Goal: Information Seeking & Learning: Learn about a topic

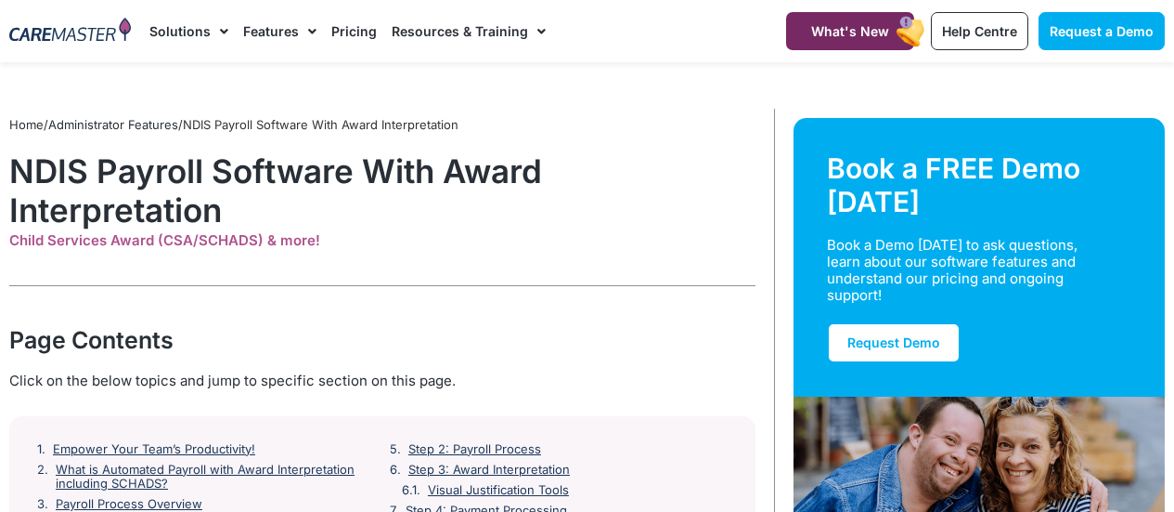
scroll to position [13, 0]
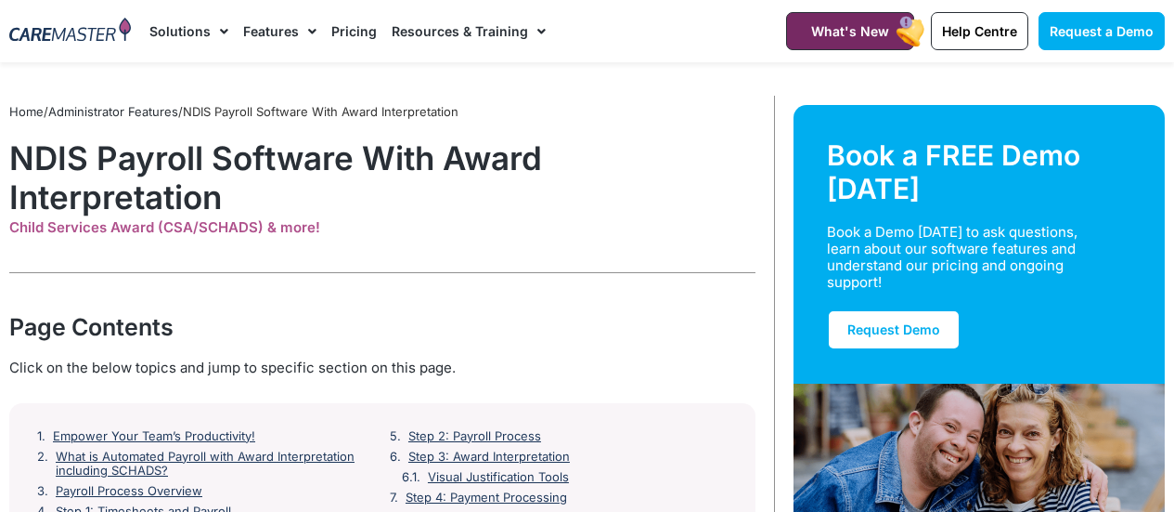
click at [76, 35] on img at bounding box center [70, 31] width 122 height 27
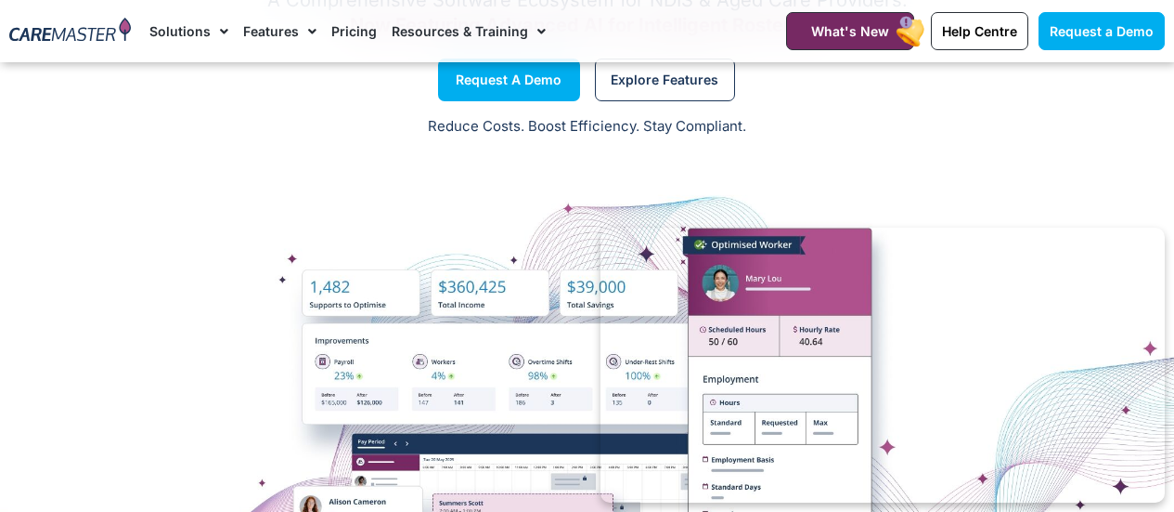
scroll to position [171, 0]
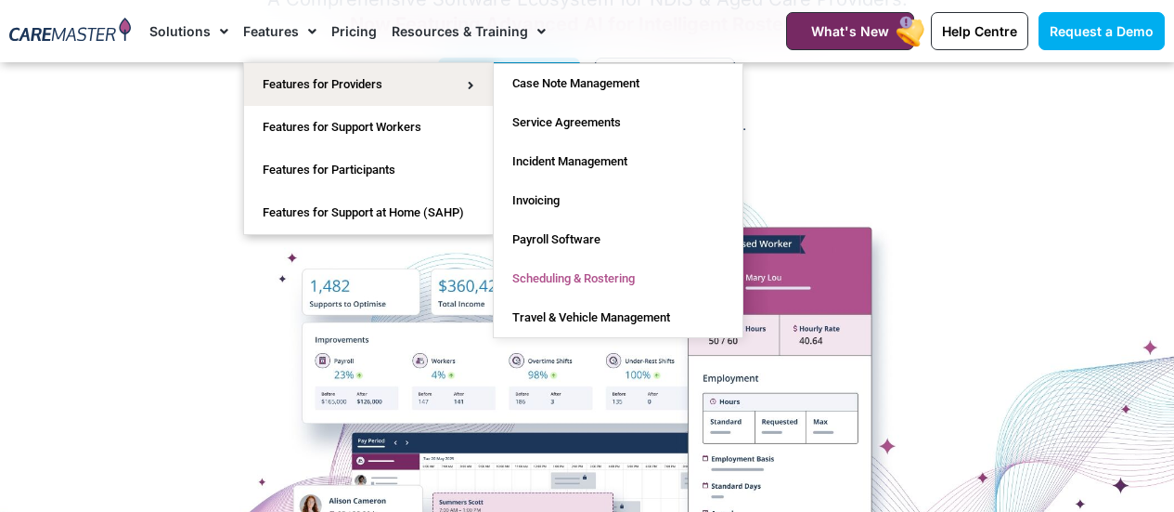
click at [594, 274] on link "Scheduling & Rostering" at bounding box center [618, 278] width 249 height 39
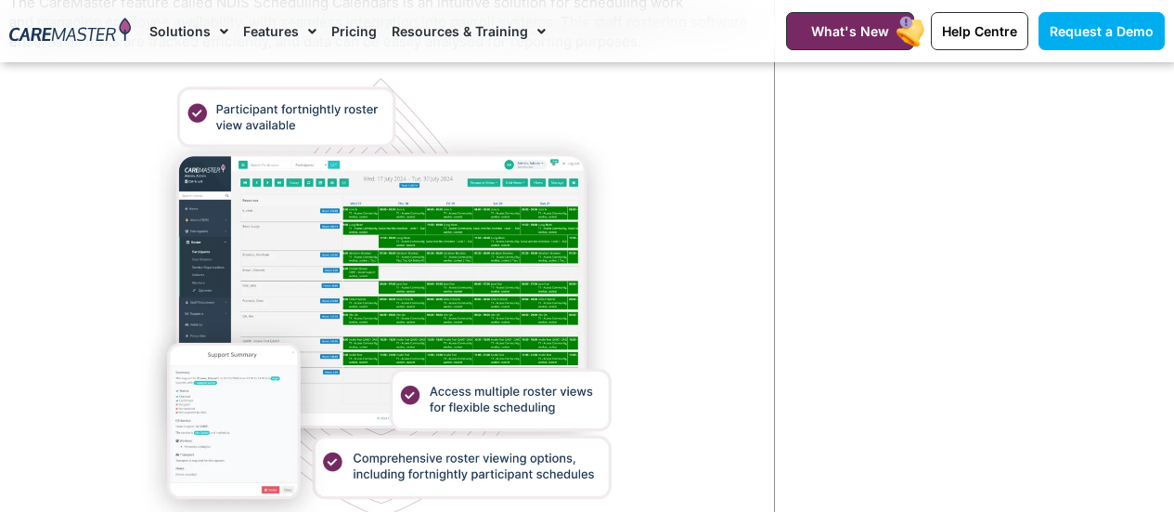
scroll to position [2995, 0]
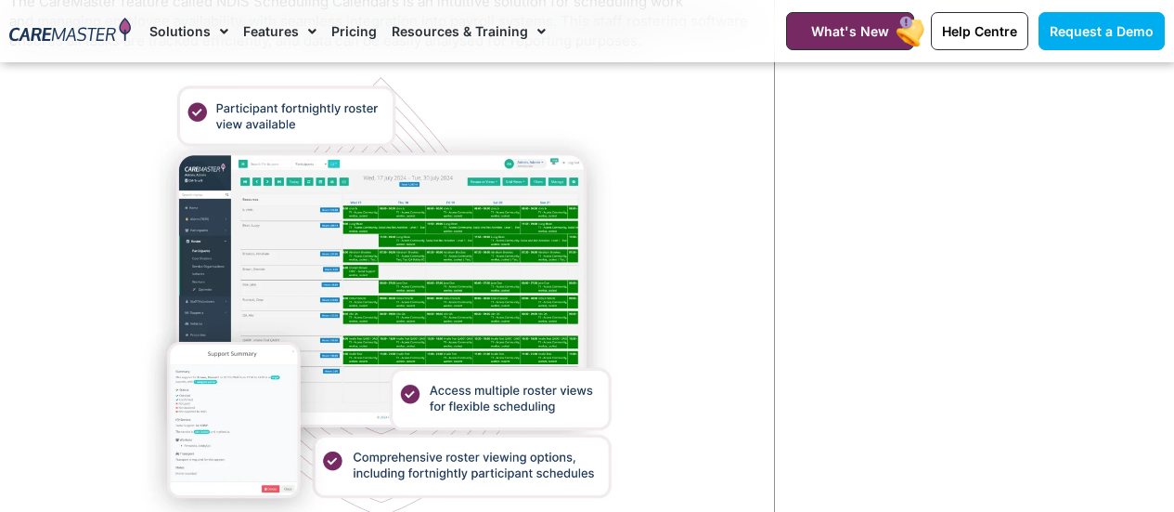
click at [355, 32] on link "Pricing" at bounding box center [353, 31] width 45 height 62
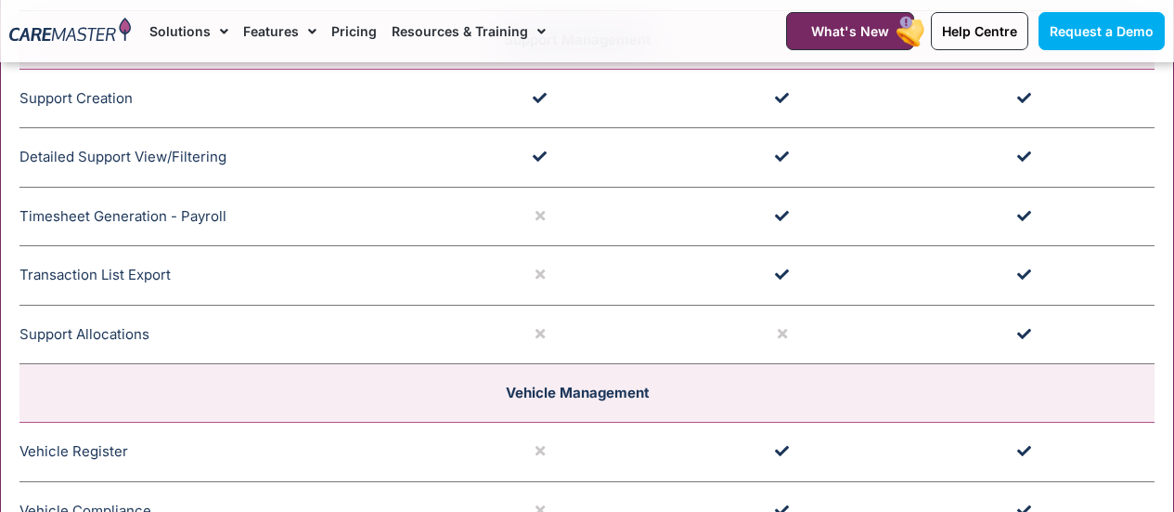
scroll to position [3413, 0]
click at [108, 335] on td "Support Allocations Easily assign names to support with multiple roster perspec…" at bounding box center [223, 333] width 409 height 59
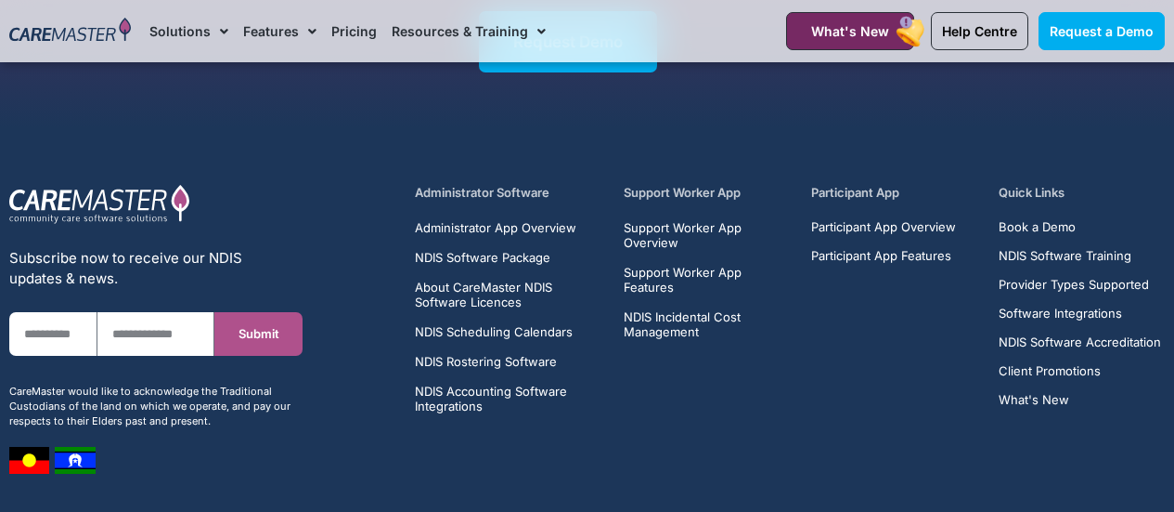
scroll to position [9053, 0]
